Goal: Task Accomplishment & Management: Use online tool/utility

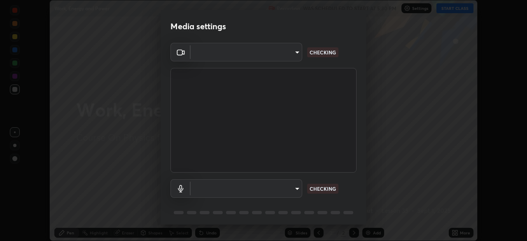
scroll to position [241, 527]
type input "ca8ffc5ae0b9abf836cb7166c3682d0a2b65ec00eabcf7571f9fef4303c89bb6"
type input "communications"
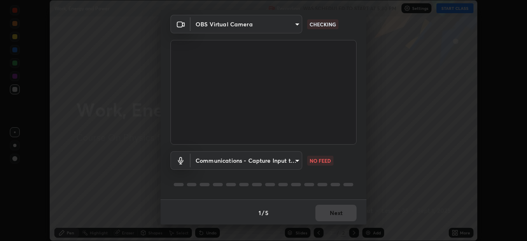
scroll to position [0, 0]
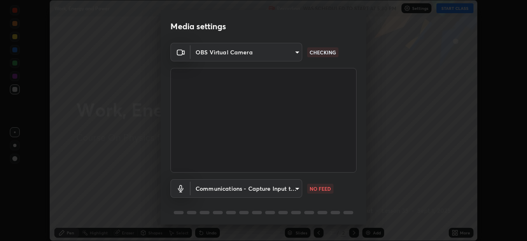
click at [296, 53] on body "Erase all Work, Energy and Power Recording WAS SCHEDULED TO START AT 5:30 PM Se…" at bounding box center [263, 120] width 527 height 241
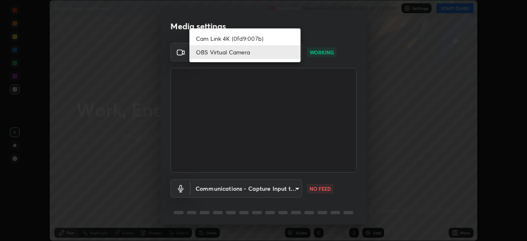
click at [266, 39] on li "Cam Link 4K (0fd9:007b)" at bounding box center [245, 39] width 111 height 14
type input "a323740023406d8a57fb006d6f38d7f557ed50a34ef878881a1bbd9a970921da"
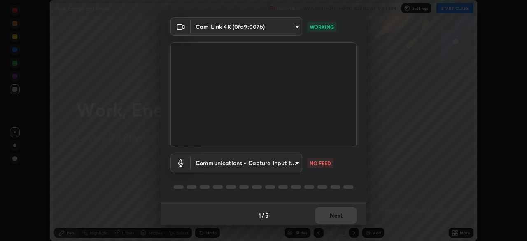
scroll to position [29, 0]
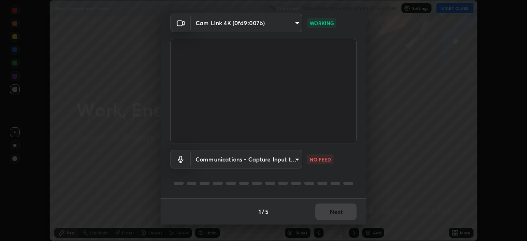
click at [262, 161] on body "Erase all Work, Energy and Power Recording WAS SCHEDULED TO START AT 5:30 PM Se…" at bounding box center [263, 120] width 527 height 241
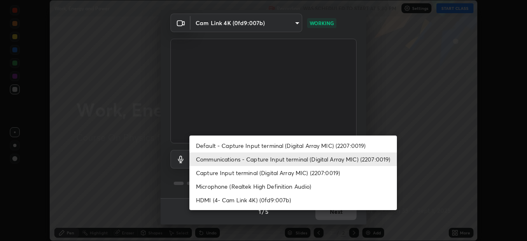
click at [265, 145] on li "Default - Capture Input terminal (Digital Array MIC) (2207:0019)" at bounding box center [294, 146] width 208 height 14
type input "default"
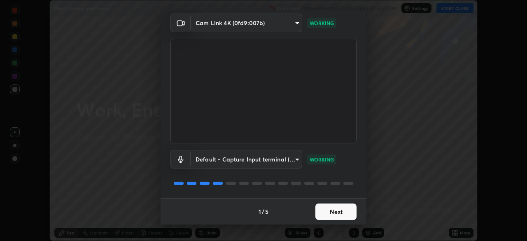
click at [328, 211] on button "Next" at bounding box center [336, 212] width 41 height 16
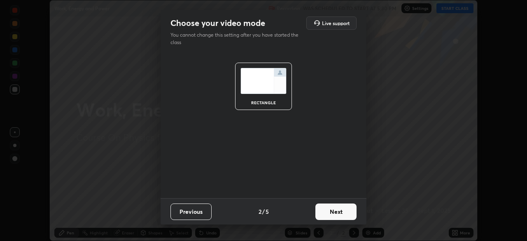
scroll to position [0, 0]
click at [336, 212] on button "Next" at bounding box center [336, 212] width 41 height 16
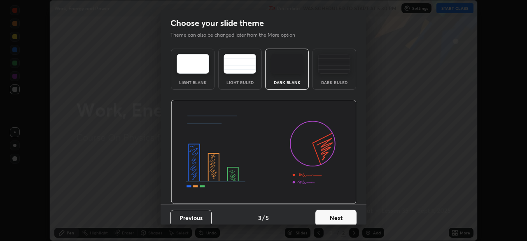
click at [342, 218] on button "Next" at bounding box center [336, 218] width 41 height 16
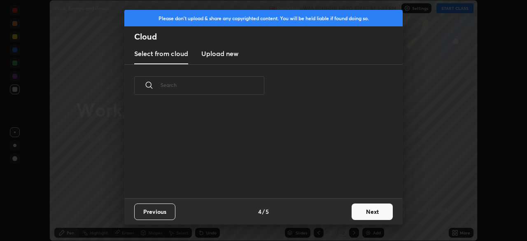
click at [363, 215] on button "Next" at bounding box center [372, 212] width 41 height 16
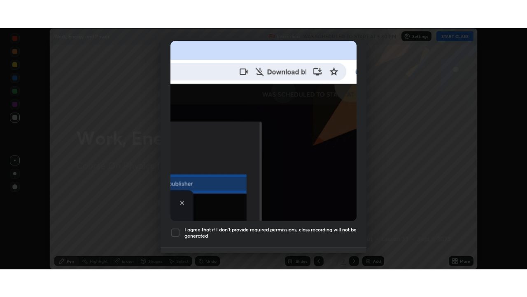
scroll to position [197, 0]
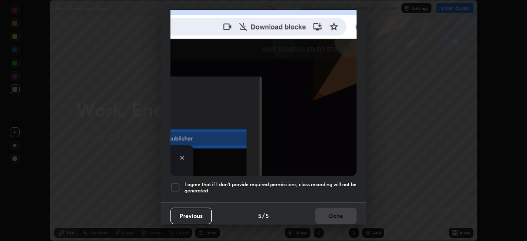
click at [176, 187] on div at bounding box center [176, 188] width 10 height 10
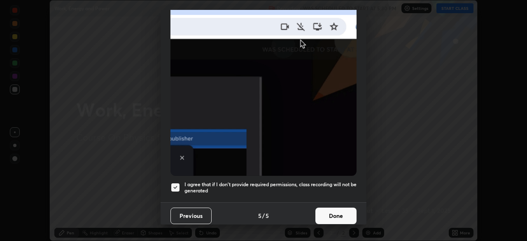
click at [334, 217] on button "Done" at bounding box center [336, 216] width 41 height 16
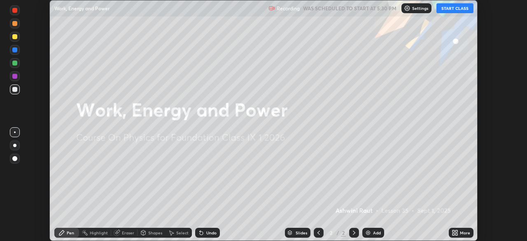
click at [453, 231] on icon at bounding box center [454, 231] width 2 height 2
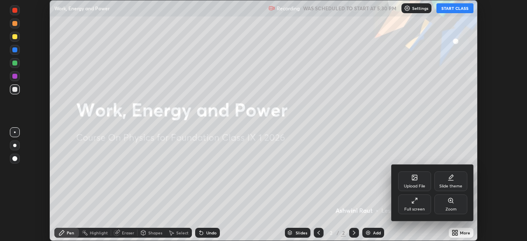
click at [449, 183] on div "Slide theme" at bounding box center [451, 181] width 33 height 20
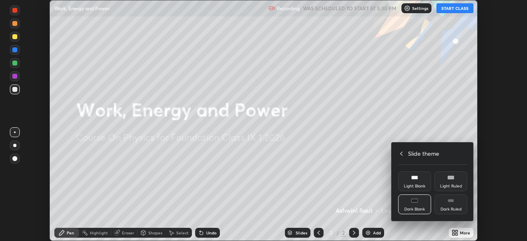
click at [449, 205] on div "Dark Ruled" at bounding box center [451, 204] width 33 height 20
click at [428, 230] on div at bounding box center [263, 120] width 527 height 241
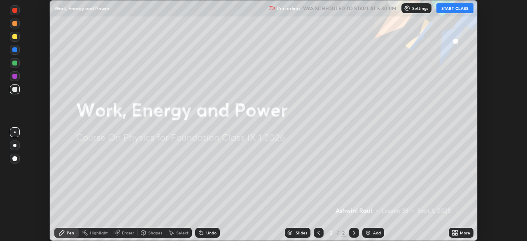
click at [367, 234] on img at bounding box center [368, 232] width 7 height 7
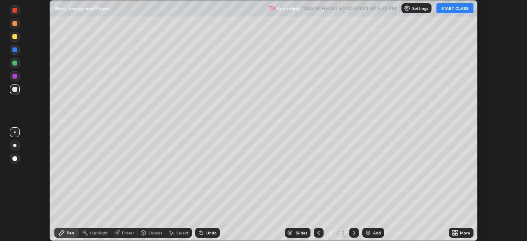
click at [452, 11] on button "START CLASS" at bounding box center [455, 8] width 37 height 10
click at [453, 231] on icon at bounding box center [454, 231] width 2 height 2
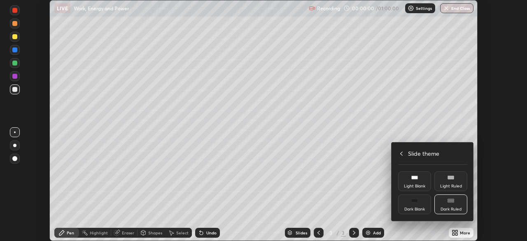
click at [401, 152] on icon at bounding box center [401, 153] width 7 height 7
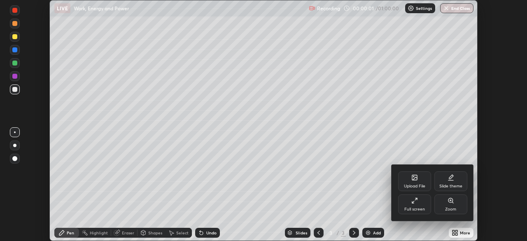
click at [413, 207] on div "Full screen" at bounding box center [415, 209] width 21 height 4
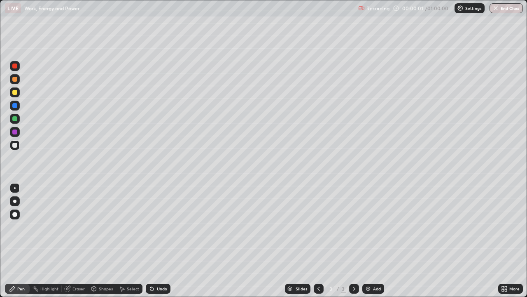
scroll to position [297, 527]
click at [20, 80] on div at bounding box center [14, 79] width 13 height 13
click at [133, 241] on div "Select" at bounding box center [129, 288] width 26 height 10
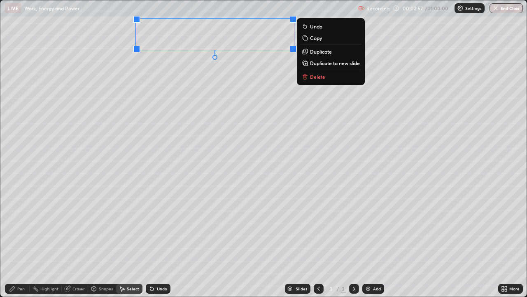
click at [196, 109] on div "0 ° Undo Copy Duplicate Duplicate to new slide Delete" at bounding box center [263, 148] width 527 height 296
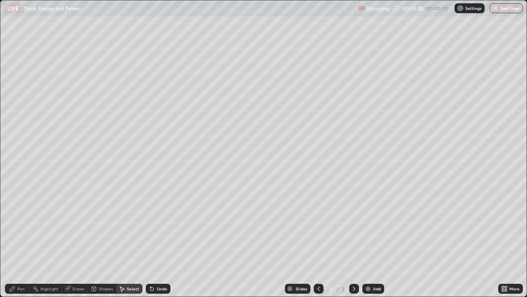
click at [17, 241] on div "Pen" at bounding box center [17, 288] width 25 height 10
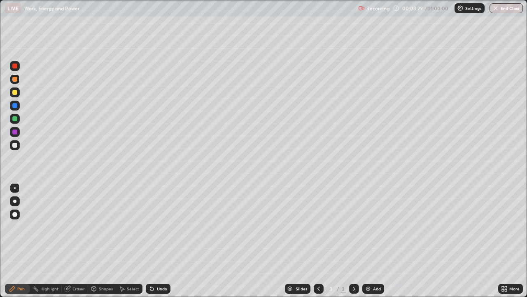
click at [16, 147] on div at bounding box center [14, 145] width 5 height 5
click at [150, 241] on icon at bounding box center [150, 286] width 1 height 1
click at [157, 241] on div "Undo" at bounding box center [158, 288] width 25 height 10
click at [131, 241] on div "Select" at bounding box center [133, 288] width 12 height 4
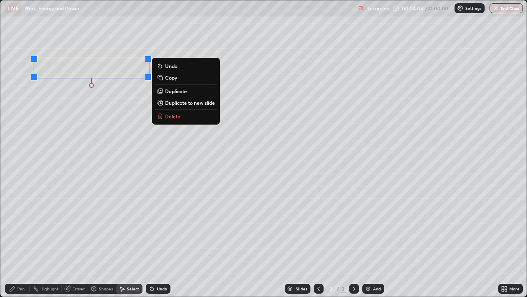
click at [39, 132] on div "0 ° Undo Copy Duplicate Duplicate to new slide Delete" at bounding box center [263, 148] width 527 height 296
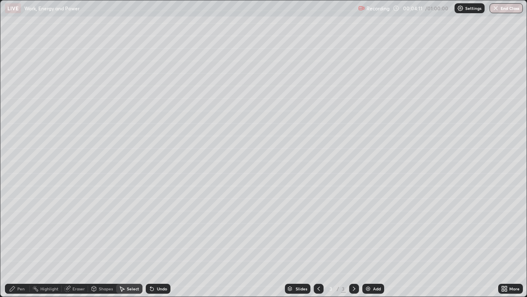
click at [20, 241] on div "Pen" at bounding box center [20, 288] width 7 height 4
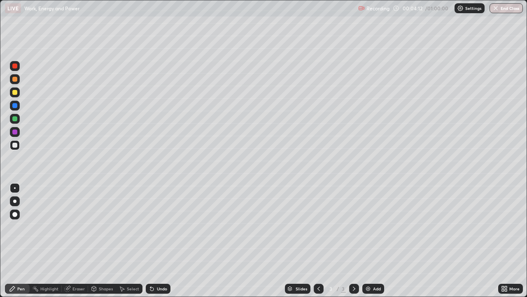
click at [16, 106] on div at bounding box center [14, 105] width 5 height 5
click at [16, 241] on div "Pen" at bounding box center [17, 288] width 25 height 10
click at [18, 94] on div at bounding box center [15, 92] width 10 height 10
click at [101, 241] on div "Shapes" at bounding box center [106, 288] width 14 height 4
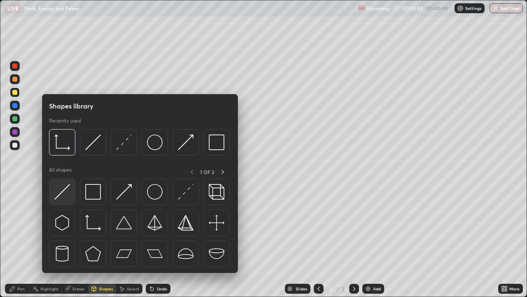
click at [59, 195] on img at bounding box center [62, 192] width 16 height 16
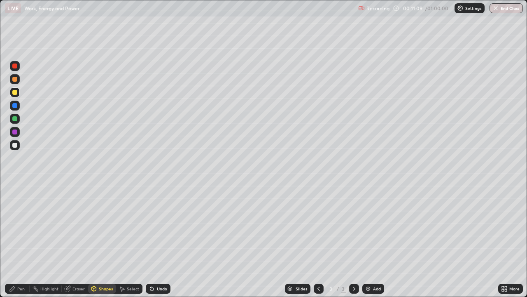
click at [22, 241] on div "Pen" at bounding box center [20, 288] width 7 height 4
click at [131, 241] on div "Select" at bounding box center [133, 288] width 12 height 4
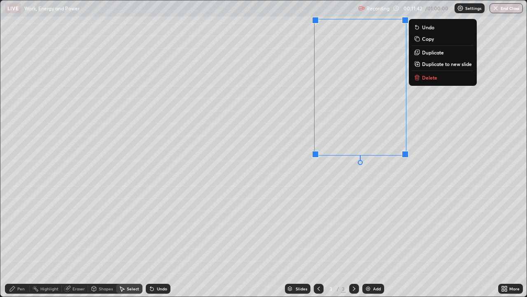
click at [276, 211] on div "0 ° Undo Copy Duplicate Duplicate to new slide Delete" at bounding box center [263, 148] width 527 height 296
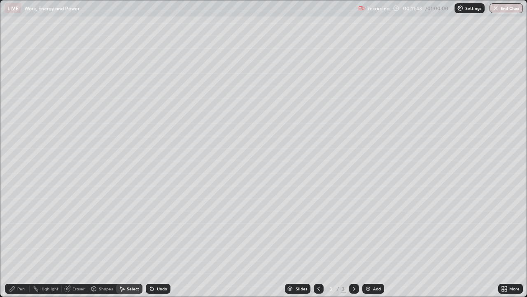
click at [73, 241] on div "Eraser" at bounding box center [79, 288] width 12 height 4
click at [21, 241] on div "Pen" at bounding box center [17, 288] width 25 height 10
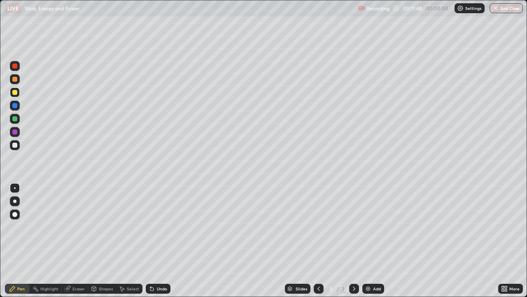
click at [19, 119] on div at bounding box center [15, 119] width 10 height 10
click at [105, 241] on div "Shapes" at bounding box center [106, 288] width 14 height 4
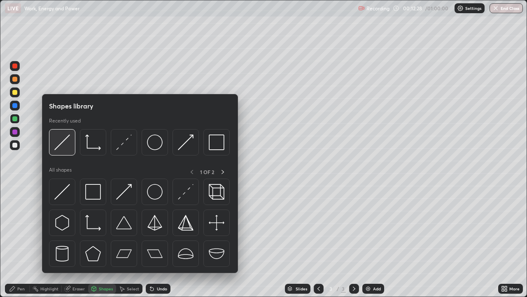
click at [65, 148] on img at bounding box center [62, 142] width 16 height 16
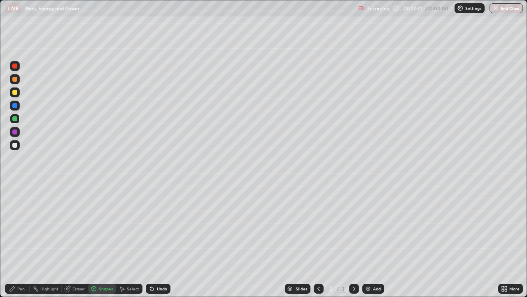
click at [22, 241] on div "Pen" at bounding box center [20, 288] width 7 height 4
click at [107, 241] on div "Shapes" at bounding box center [106, 288] width 14 height 4
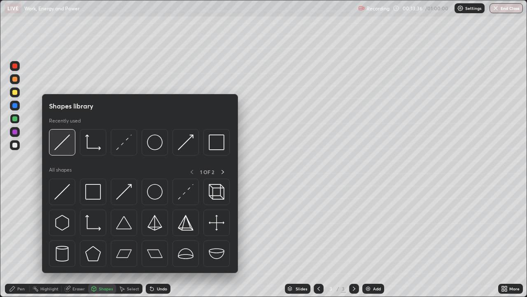
click at [66, 151] on div at bounding box center [62, 142] width 26 height 26
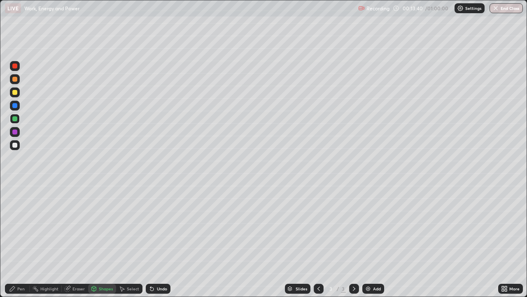
click at [22, 241] on div "Pen" at bounding box center [20, 288] width 7 height 4
click at [17, 94] on div at bounding box center [14, 92] width 5 height 5
click at [94, 241] on icon at bounding box center [94, 289] width 0 height 3
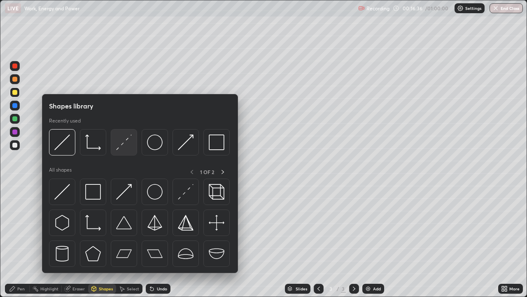
click at [120, 150] on img at bounding box center [124, 142] width 16 height 16
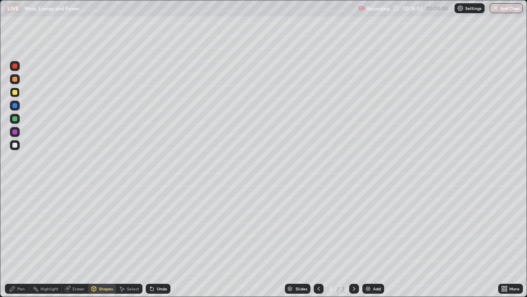
click at [94, 241] on icon at bounding box center [94, 289] width 0 height 3
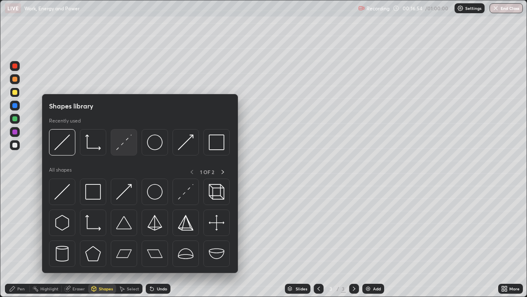
click at [120, 151] on div at bounding box center [124, 142] width 26 height 26
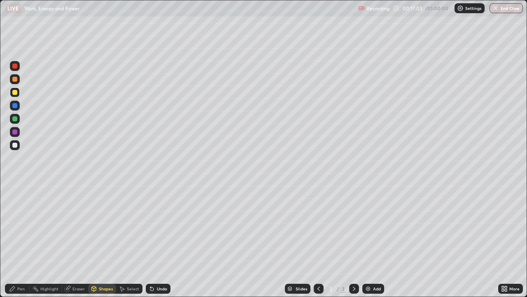
click at [17, 241] on div "Pen" at bounding box center [17, 288] width 25 height 10
click at [15, 119] on div at bounding box center [14, 118] width 5 height 5
click at [368, 241] on img at bounding box center [368, 288] width 7 height 7
click at [18, 147] on div at bounding box center [15, 145] width 10 height 10
click at [149, 241] on icon at bounding box center [152, 288] width 7 height 7
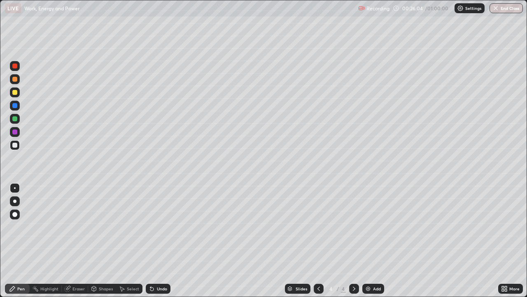
click at [149, 241] on icon at bounding box center [152, 288] width 7 height 7
click at [78, 241] on div "Eraser" at bounding box center [79, 288] width 12 height 4
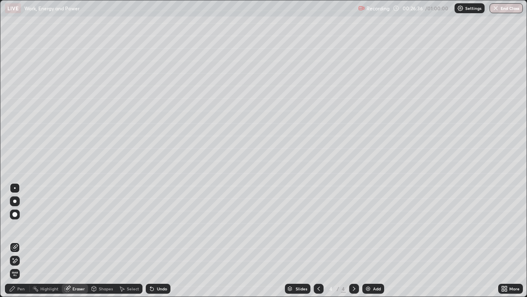
click at [22, 241] on div "Pen" at bounding box center [20, 288] width 7 height 4
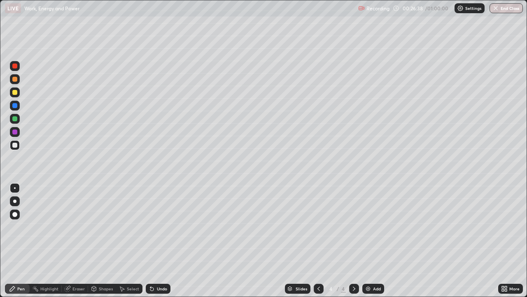
click at [131, 241] on div "Select" at bounding box center [129, 288] width 26 height 10
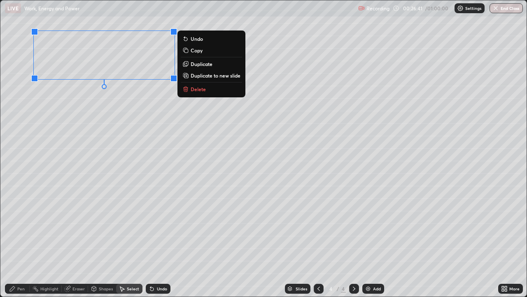
click at [51, 176] on div "0 ° Undo Copy Duplicate Duplicate to new slide Delete" at bounding box center [263, 148] width 527 height 296
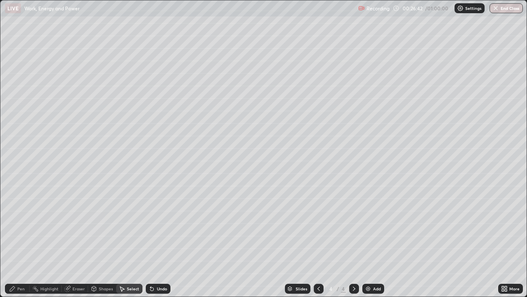
click at [24, 241] on div "Pen" at bounding box center [20, 288] width 7 height 4
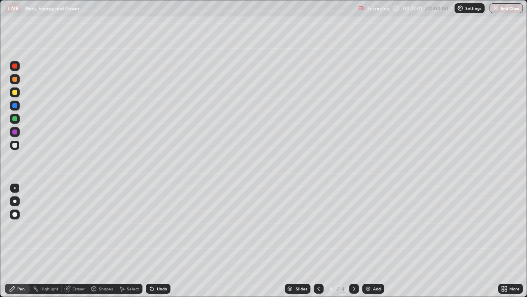
click at [96, 241] on icon at bounding box center [94, 288] width 7 height 7
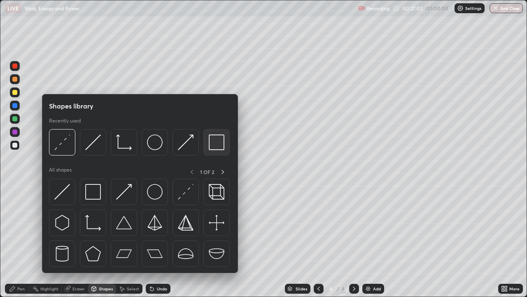
click at [215, 151] on div at bounding box center [217, 142] width 26 height 26
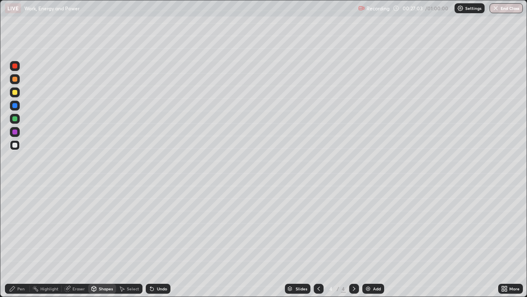
click at [18, 119] on div at bounding box center [15, 119] width 10 height 10
click at [102, 241] on div "Shapes" at bounding box center [102, 288] width 28 height 10
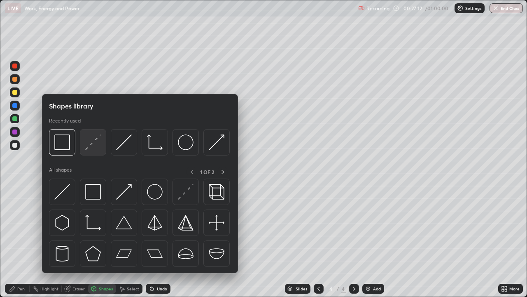
click at [92, 145] on img at bounding box center [93, 142] width 16 height 16
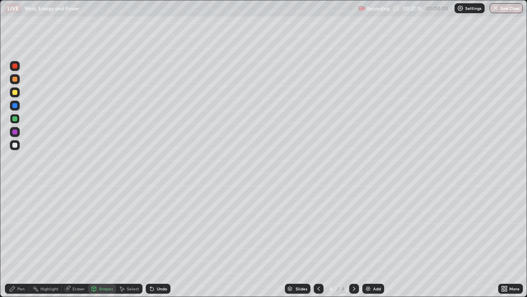
click at [23, 241] on div "Pen" at bounding box center [17, 288] width 25 height 10
click at [18, 135] on div at bounding box center [15, 132] width 10 height 10
click at [15, 145] on div at bounding box center [14, 145] width 5 height 5
click at [19, 121] on div at bounding box center [15, 119] width 10 height 10
click at [16, 133] on div at bounding box center [14, 131] width 5 height 5
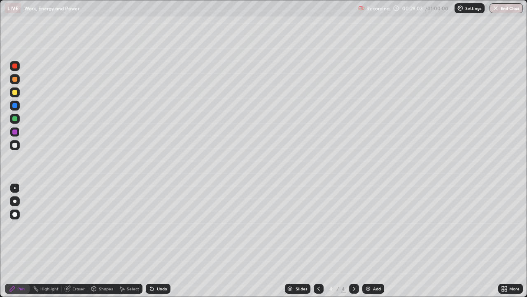
click at [69, 241] on icon at bounding box center [68, 288] width 5 height 4
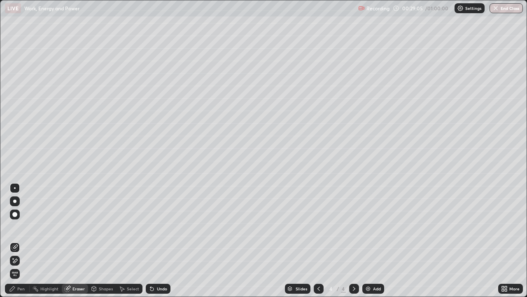
click at [20, 241] on div "Pen" at bounding box center [20, 288] width 7 height 4
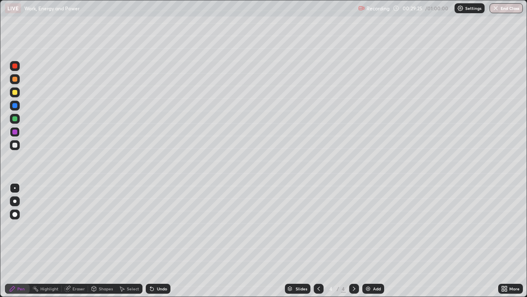
click at [101, 241] on div "Shapes" at bounding box center [106, 288] width 14 height 4
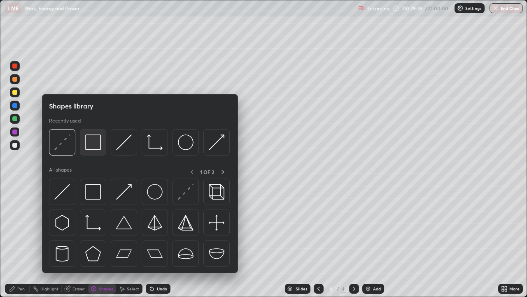
click at [100, 152] on div at bounding box center [93, 142] width 26 height 26
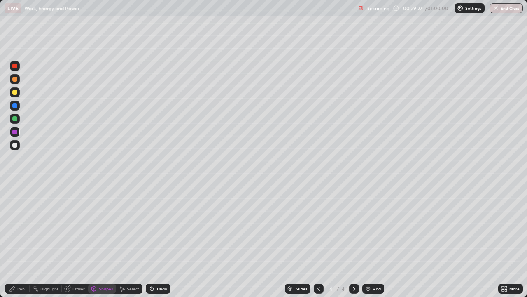
click at [16, 120] on div at bounding box center [14, 118] width 5 height 5
click at [16, 241] on icon at bounding box center [12, 288] width 7 height 7
click at [14, 145] on div at bounding box center [14, 145] width 5 height 5
click at [15, 120] on div at bounding box center [14, 118] width 5 height 5
click at [157, 241] on div "Undo" at bounding box center [162, 288] width 10 height 4
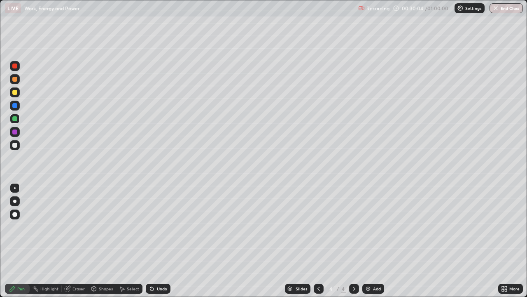
click at [158, 241] on div "Undo" at bounding box center [162, 288] width 10 height 4
click at [157, 241] on div "Undo" at bounding box center [162, 288] width 10 height 4
click at [133, 241] on div "Select" at bounding box center [129, 288] width 26 height 10
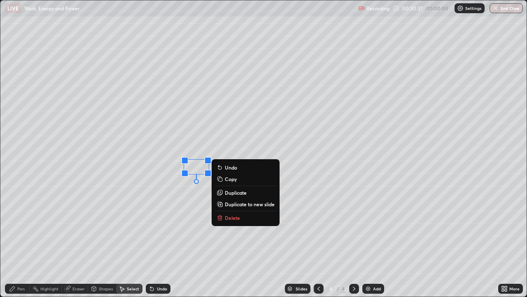
click at [207, 241] on div "0 ° Undo Copy Duplicate Duplicate to new slide Delete" at bounding box center [263, 148] width 527 height 296
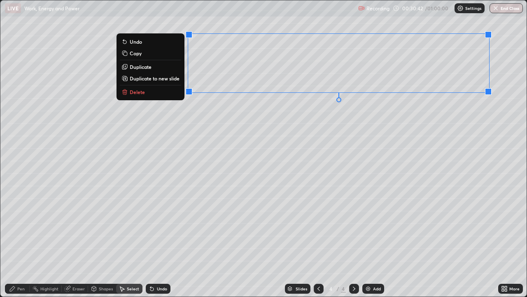
click at [366, 167] on div "0 ° Undo Copy Duplicate Duplicate to new slide Delete" at bounding box center [263, 148] width 527 height 296
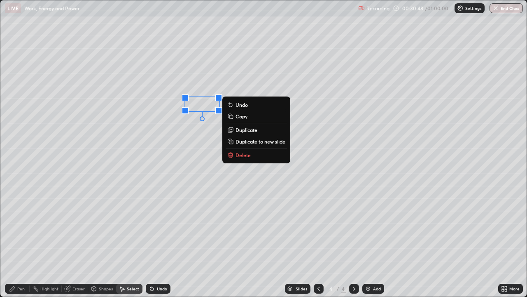
click at [202, 166] on div "0 ° Undo Copy Duplicate Duplicate to new slide Delete" at bounding box center [263, 148] width 527 height 296
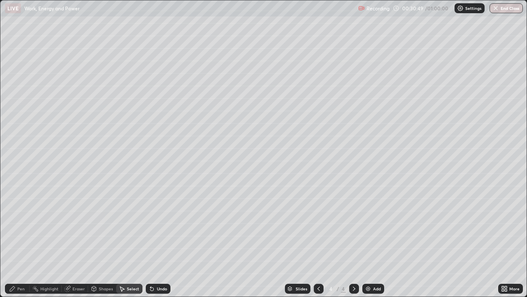
click at [19, 241] on div "Pen" at bounding box center [17, 288] width 25 height 10
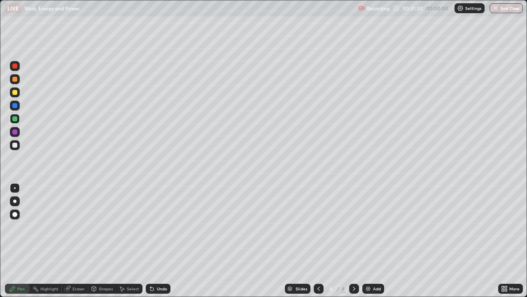
click at [16, 96] on div at bounding box center [15, 92] width 10 height 10
click at [16, 109] on div at bounding box center [15, 106] width 10 height 10
click at [103, 241] on div "Shapes" at bounding box center [106, 288] width 14 height 4
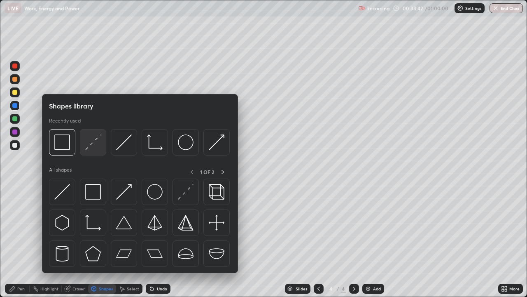
click at [89, 150] on img at bounding box center [93, 142] width 16 height 16
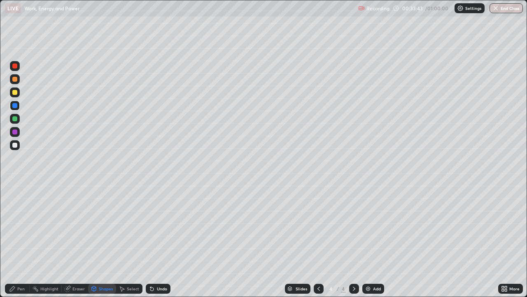
click at [17, 133] on div at bounding box center [15, 132] width 10 height 10
click at [15, 105] on div at bounding box center [14, 105] width 5 height 5
click at [152, 241] on icon at bounding box center [152, 288] width 7 height 7
click at [366, 241] on img at bounding box center [368, 288] width 7 height 7
click at [21, 95] on div at bounding box center [14, 92] width 13 height 13
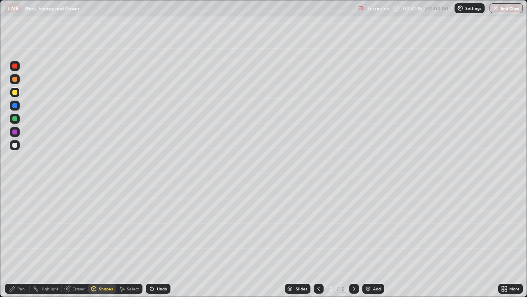
click at [150, 241] on icon at bounding box center [151, 288] width 3 height 3
click at [21, 241] on div "Pen" at bounding box center [20, 288] width 7 height 4
click at [132, 241] on div "Select" at bounding box center [133, 288] width 12 height 4
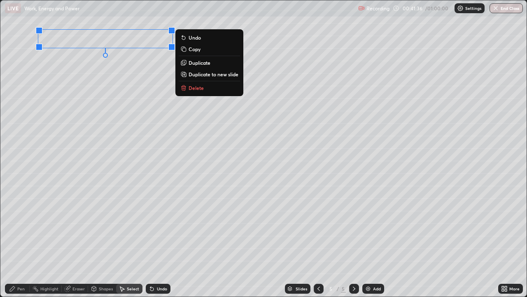
click at [47, 108] on div "0 ° Undo Copy Duplicate Duplicate to new slide Delete" at bounding box center [263, 148] width 527 height 296
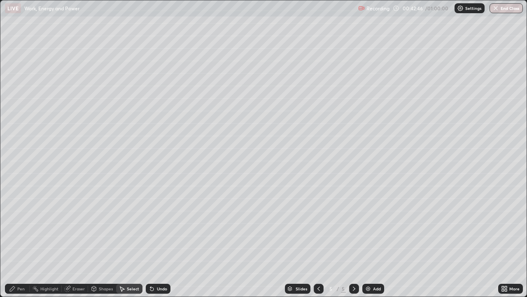
click at [21, 241] on div "Pen" at bounding box center [17, 288] width 25 height 10
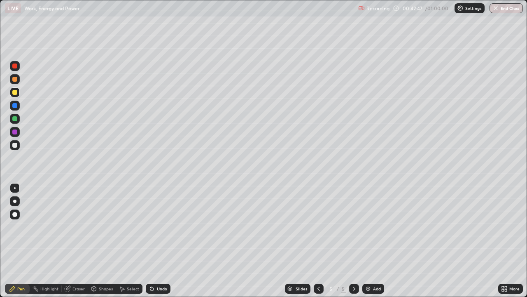
click at [18, 118] on div at bounding box center [15, 119] width 10 height 10
click at [150, 241] on div "Undo" at bounding box center [158, 288] width 25 height 10
click at [155, 241] on div "Undo" at bounding box center [158, 288] width 25 height 10
click at [18, 106] on div at bounding box center [15, 106] width 10 height 10
click at [133, 241] on div "Select" at bounding box center [133, 288] width 12 height 4
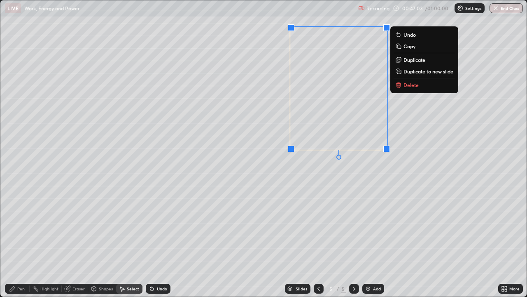
click at [286, 192] on div "0 ° Undo Copy Duplicate Duplicate to new slide Delete" at bounding box center [263, 148] width 527 height 296
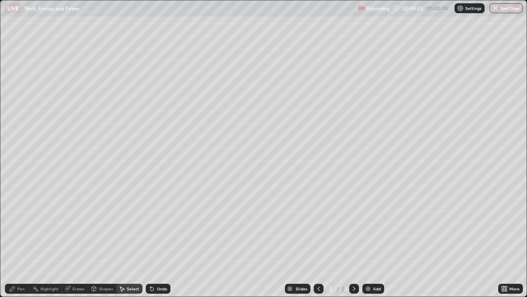
click at [505, 10] on button "End Class" at bounding box center [506, 8] width 33 height 10
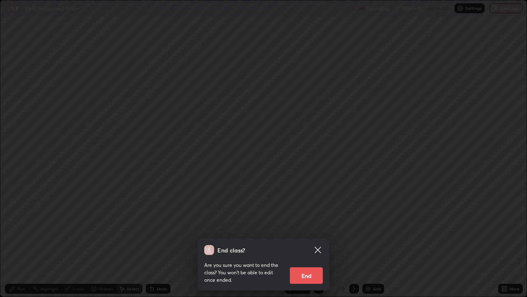
click at [312, 241] on button "End" at bounding box center [306, 275] width 33 height 16
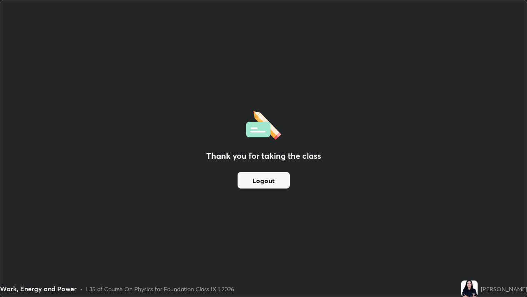
click at [275, 180] on button "Logout" at bounding box center [264, 180] width 52 height 16
click at [271, 180] on button "Logout" at bounding box center [264, 180] width 52 height 16
